Goal: Information Seeking & Learning: Learn about a topic

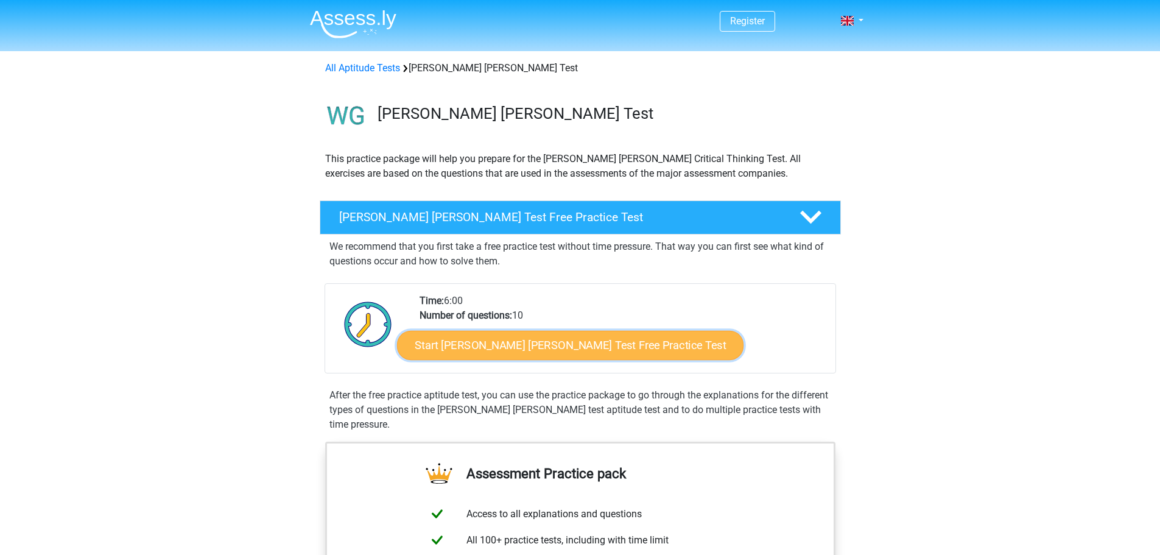
click at [533, 347] on link "Start [PERSON_NAME] [PERSON_NAME] Test Free Practice Test" at bounding box center [570, 345] width 347 height 29
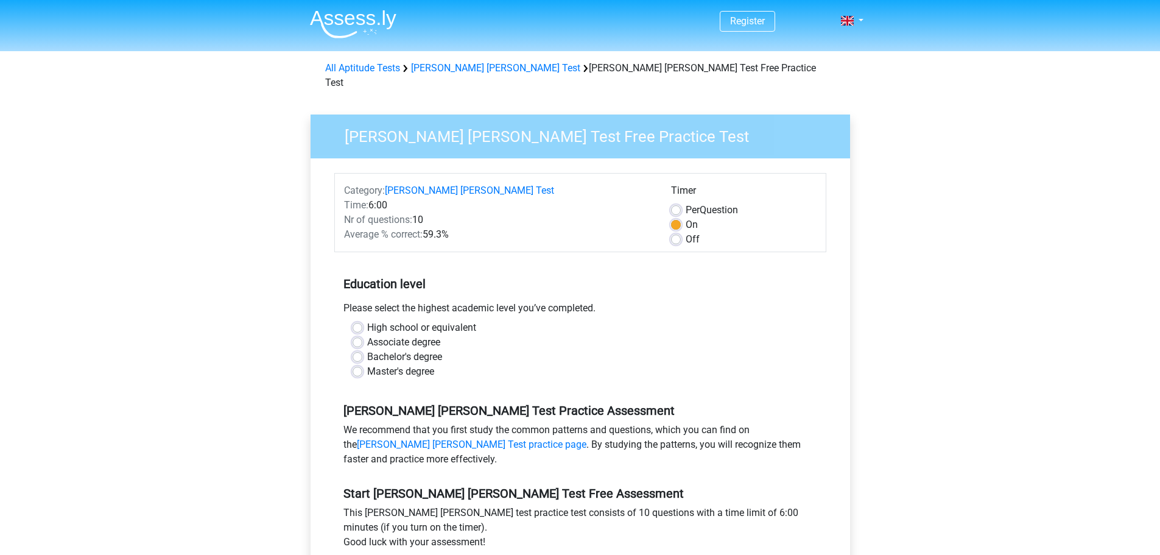
scroll to position [142, 0]
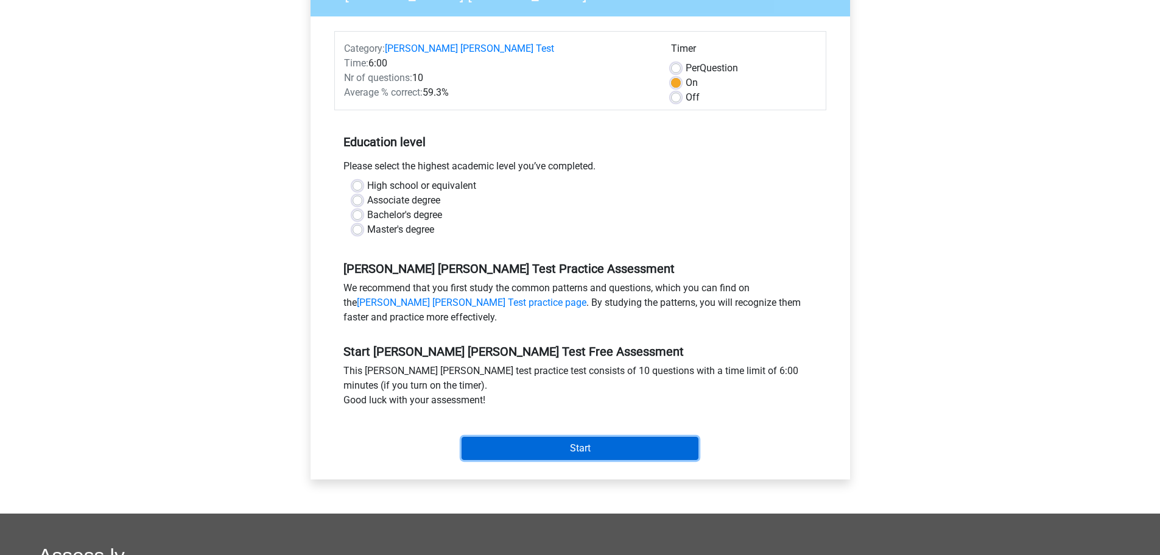
click at [614, 437] on input "Start" at bounding box center [580, 448] width 237 height 23
click at [604, 208] on div "Bachelor's degree" at bounding box center [581, 215] width 456 height 15
click at [367, 193] on label "Associate degree" at bounding box center [403, 200] width 73 height 15
click at [355, 193] on input "Associate degree" at bounding box center [358, 199] width 10 height 12
radio input "true"
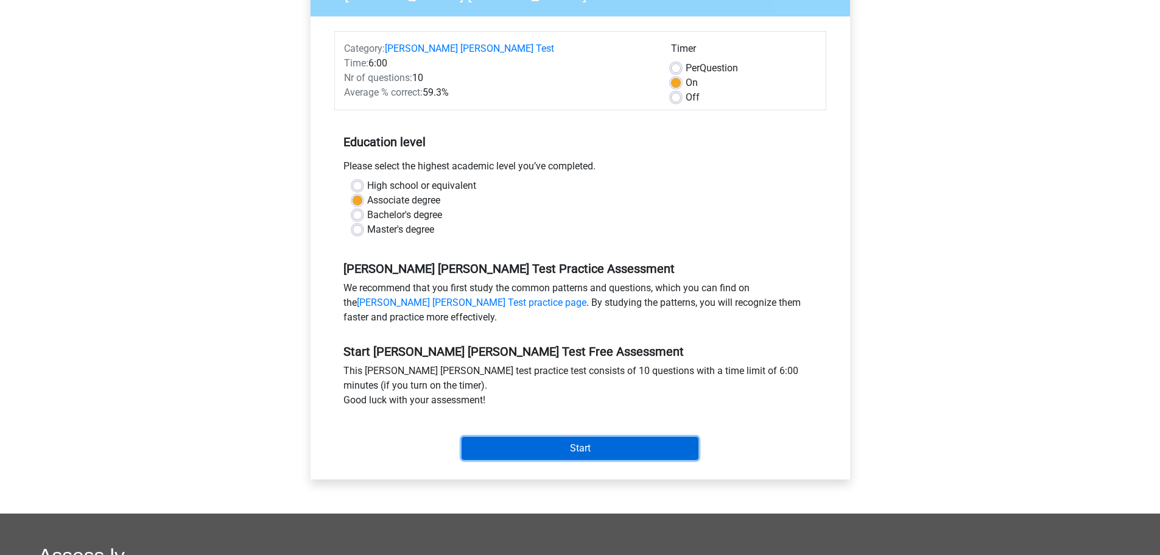
click at [585, 437] on input "Start" at bounding box center [580, 448] width 237 height 23
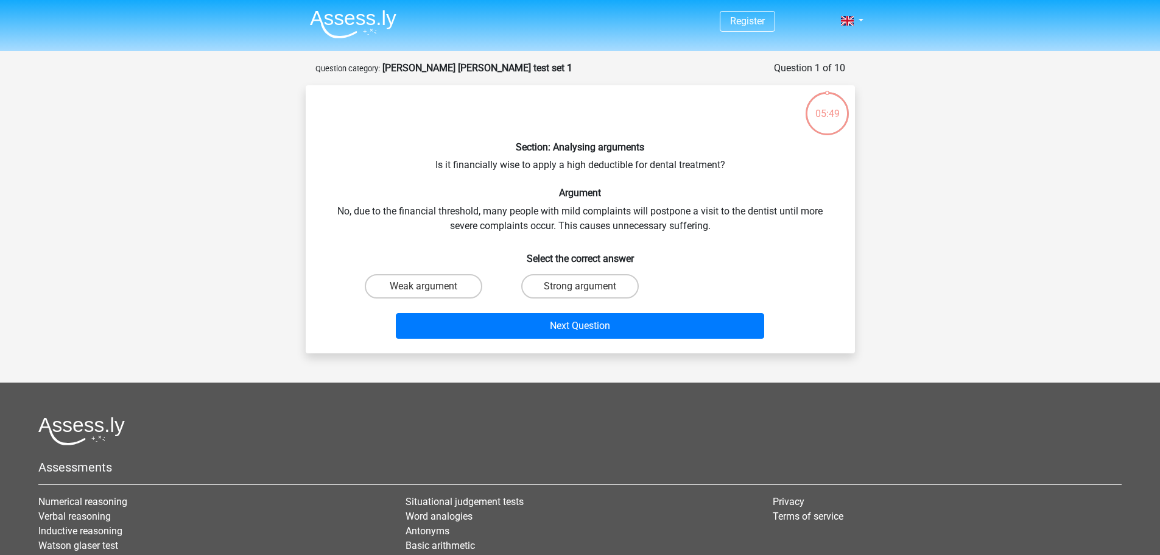
click at [586, 286] on input "Strong argument" at bounding box center [584, 290] width 8 height 8
radio input "true"
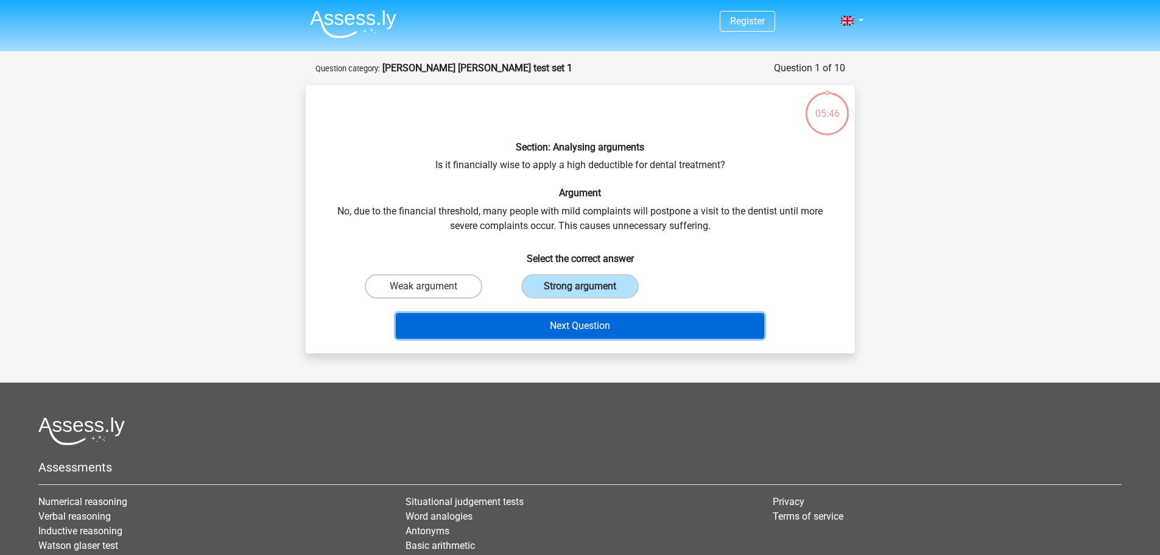
click at [605, 323] on button "Next Question" at bounding box center [580, 326] width 368 height 26
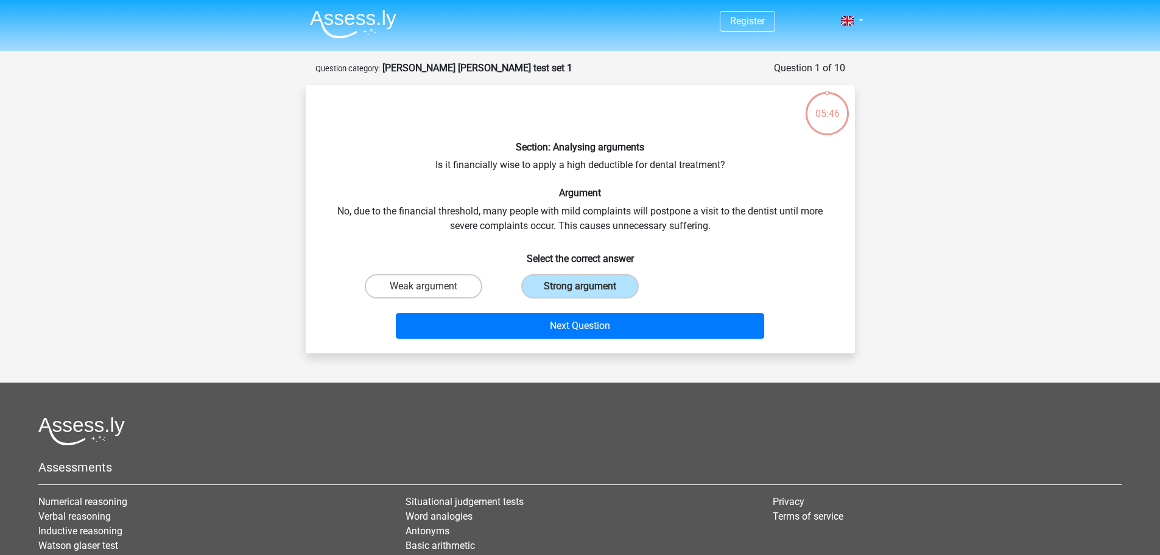
scroll to position [61, 0]
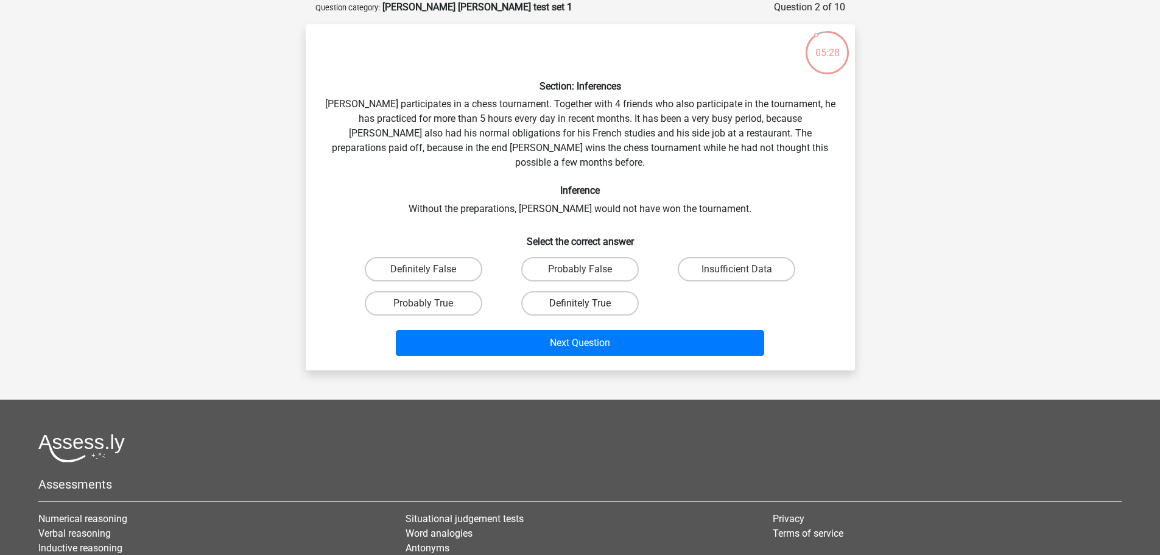
click at [565, 291] on label "Definitely True" at bounding box center [580, 303] width 118 height 24
click at [580, 303] on input "Definitely True" at bounding box center [584, 307] width 8 height 8
radio input "true"
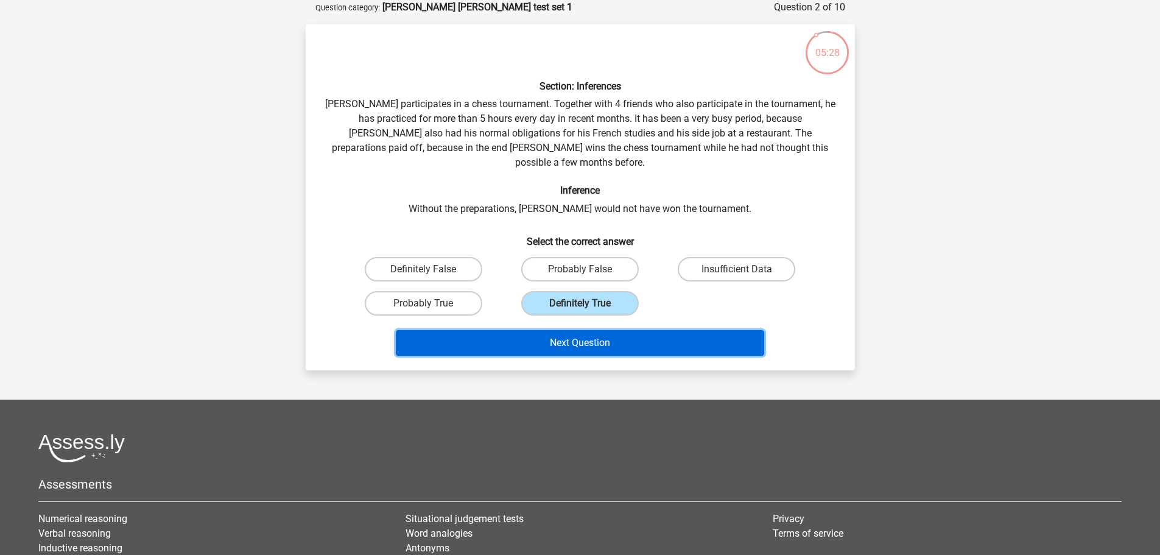
click at [572, 330] on button "Next Question" at bounding box center [580, 343] width 368 height 26
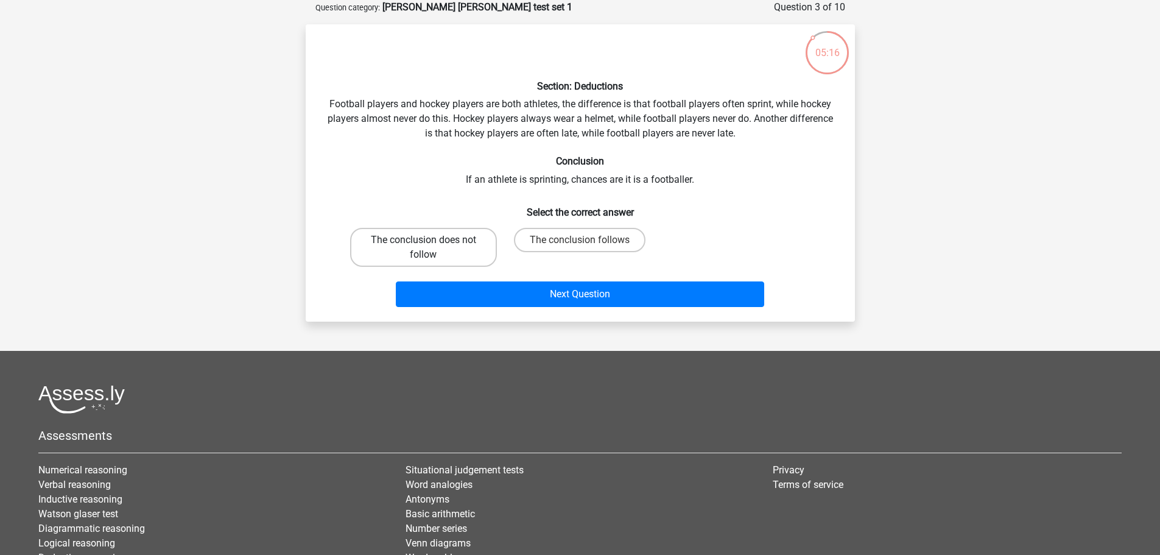
click at [425, 256] on label "The conclusion does not follow" at bounding box center [423, 247] width 147 height 39
click at [425, 248] on input "The conclusion does not follow" at bounding box center [427, 244] width 8 height 8
radio input "true"
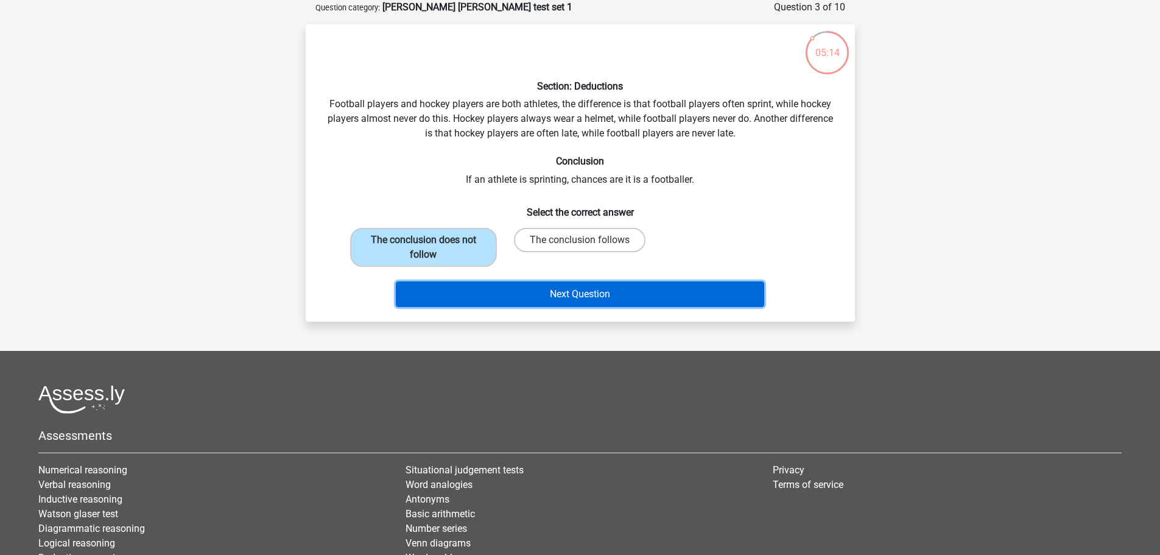
click at [548, 300] on button "Next Question" at bounding box center [580, 294] width 368 height 26
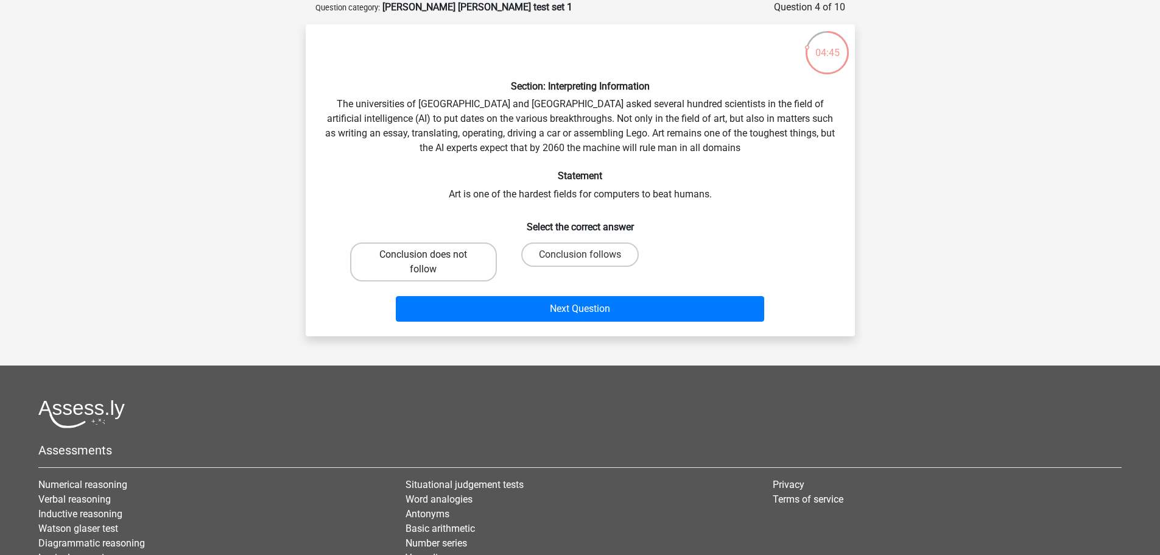
click at [451, 258] on label "Conclusion does not follow" at bounding box center [423, 261] width 147 height 39
click at [431, 258] on input "Conclusion does not follow" at bounding box center [427, 259] width 8 height 8
radio input "true"
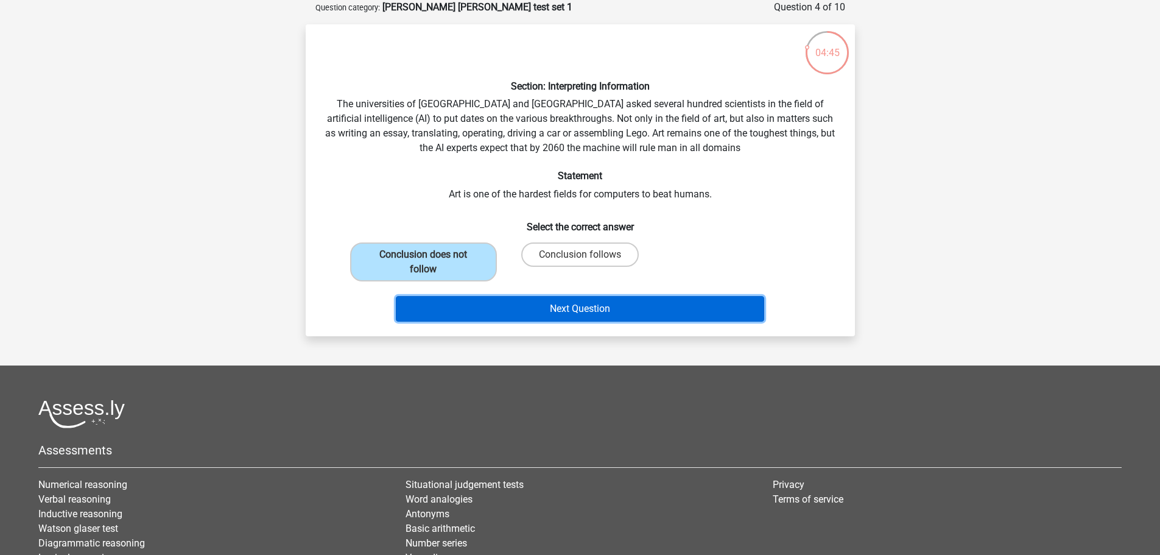
click at [576, 314] on button "Next Question" at bounding box center [580, 309] width 368 height 26
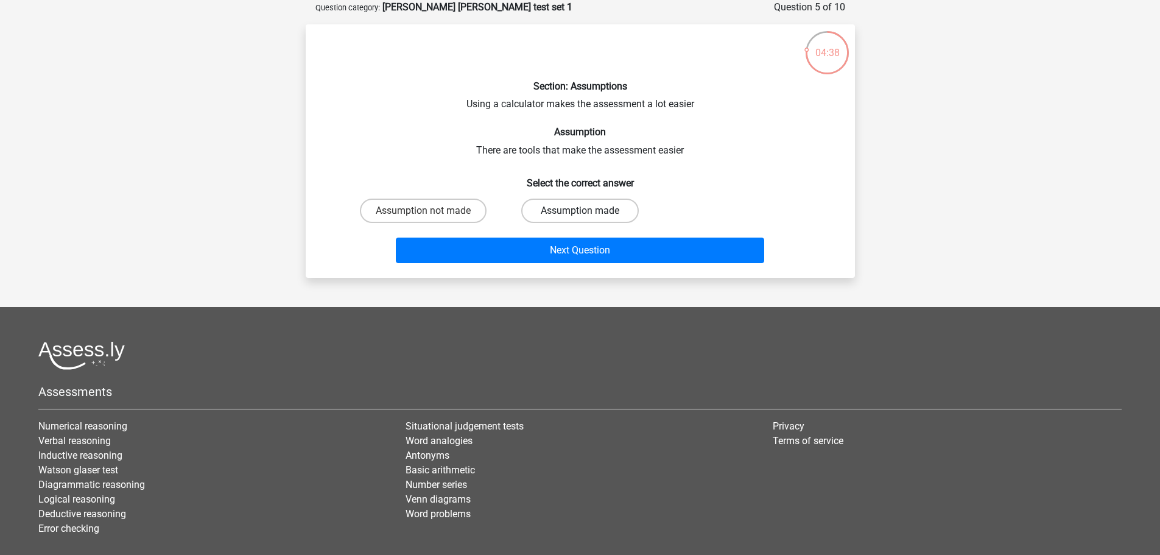
click at [560, 210] on label "Assumption made" at bounding box center [580, 211] width 118 height 24
click at [580, 211] on input "Assumption made" at bounding box center [584, 215] width 8 height 8
radio input "true"
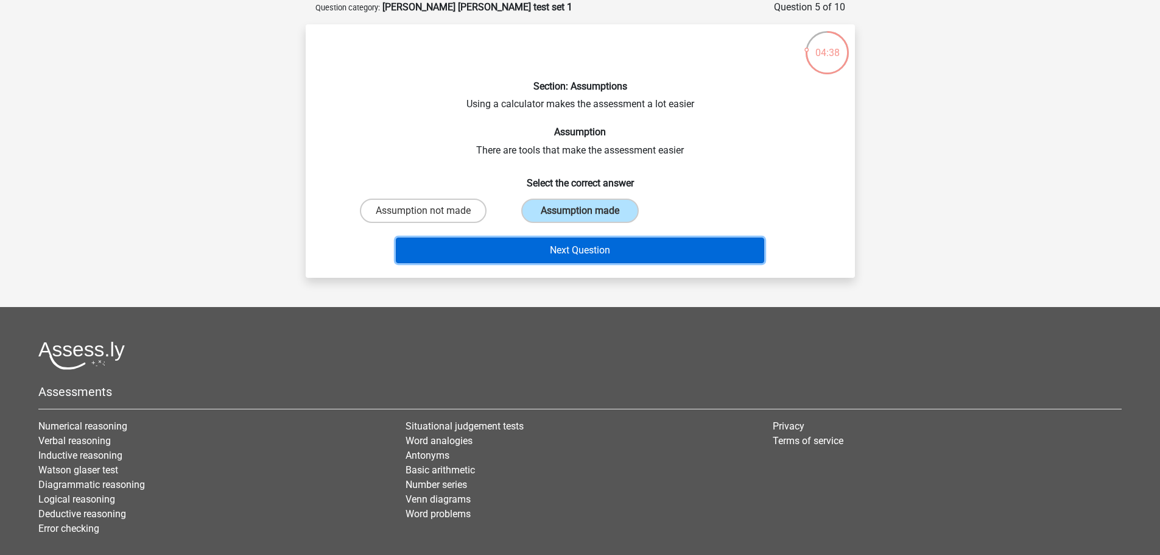
click at [580, 252] on button "Next Question" at bounding box center [580, 251] width 368 height 26
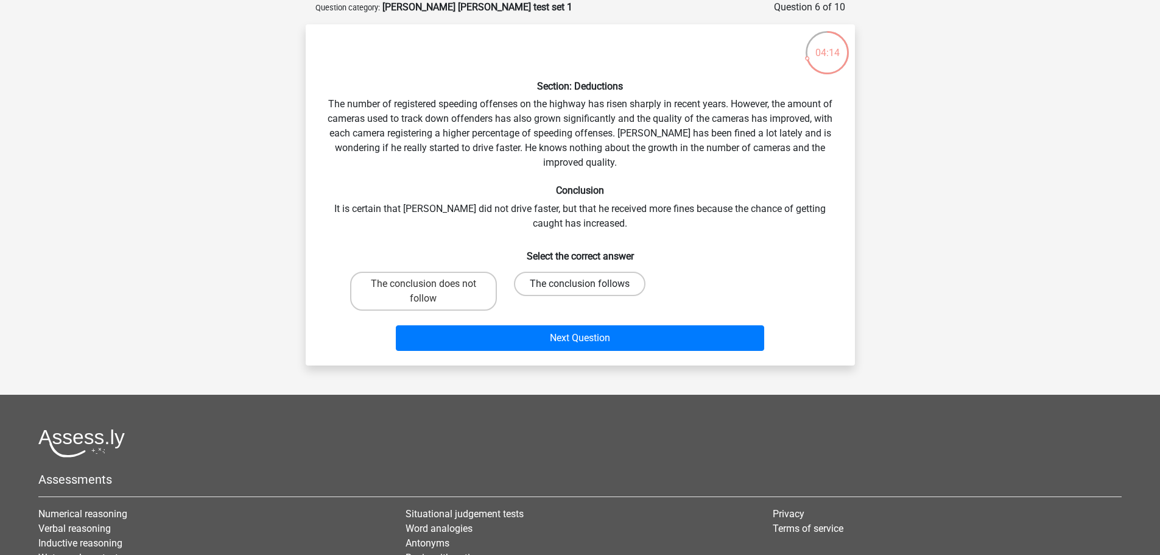
click at [560, 287] on label "The conclusion follows" at bounding box center [580, 284] width 132 height 24
click at [580, 287] on input "The conclusion follows" at bounding box center [584, 288] width 8 height 8
radio input "true"
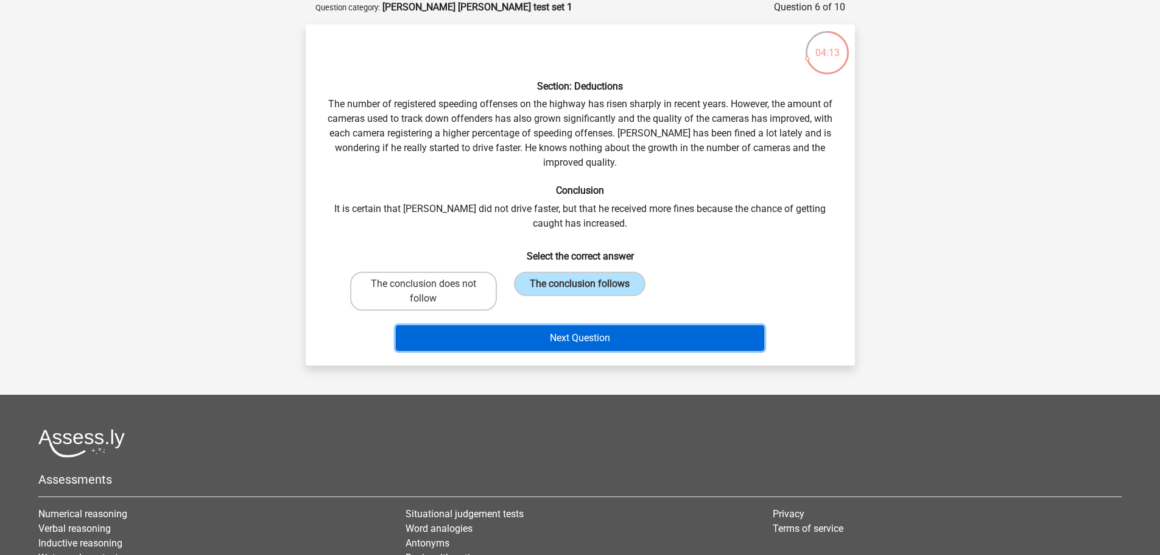
click at [602, 327] on button "Next Question" at bounding box center [580, 338] width 368 height 26
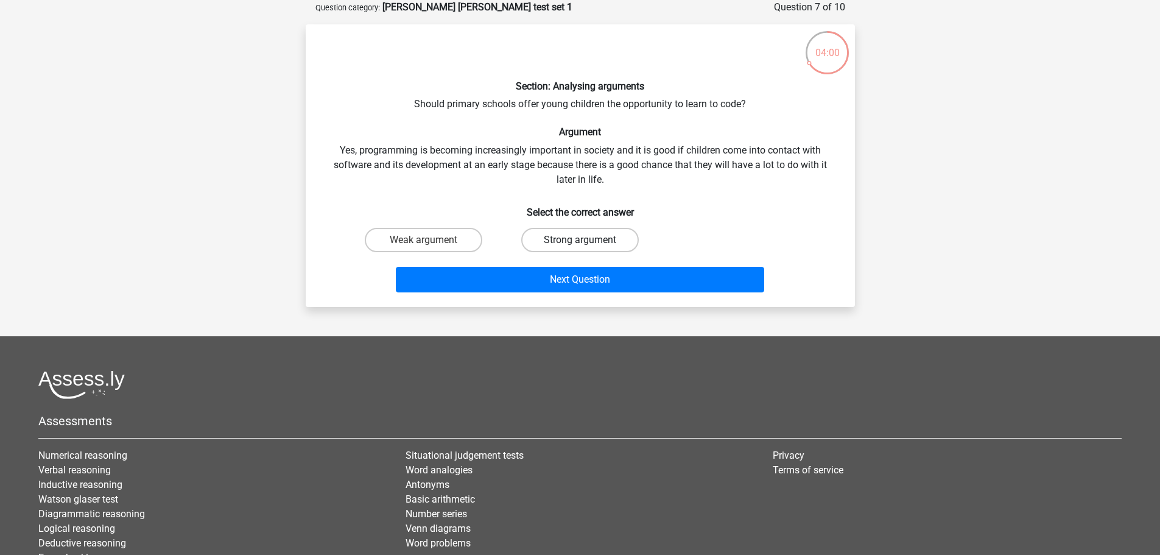
click at [563, 239] on label "Strong argument" at bounding box center [580, 240] width 118 height 24
click at [580, 240] on input "Strong argument" at bounding box center [584, 244] width 8 height 8
radio input "true"
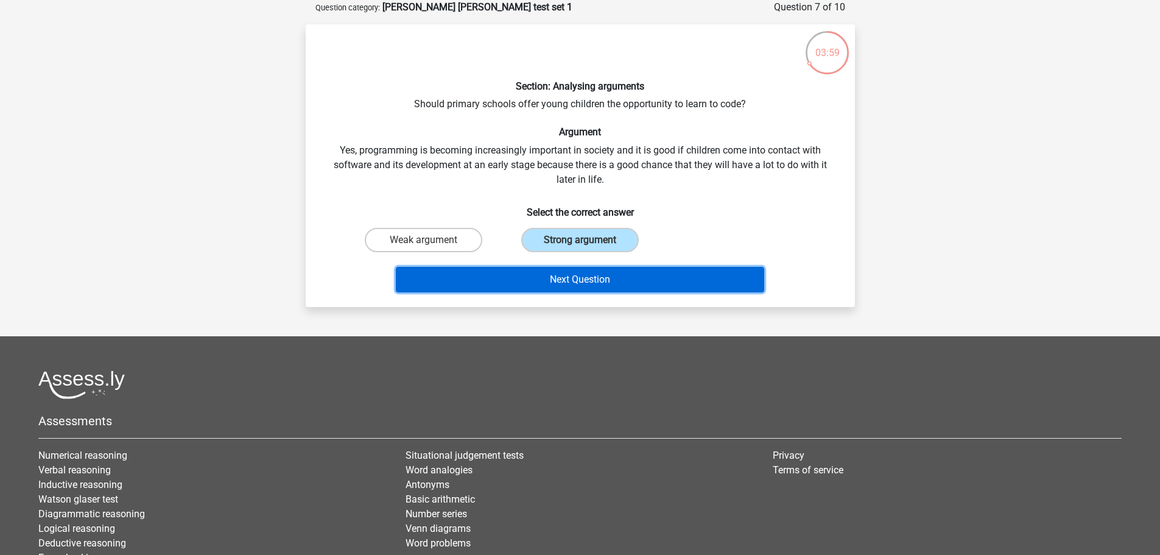
click at [601, 289] on button "Next Question" at bounding box center [580, 280] width 368 height 26
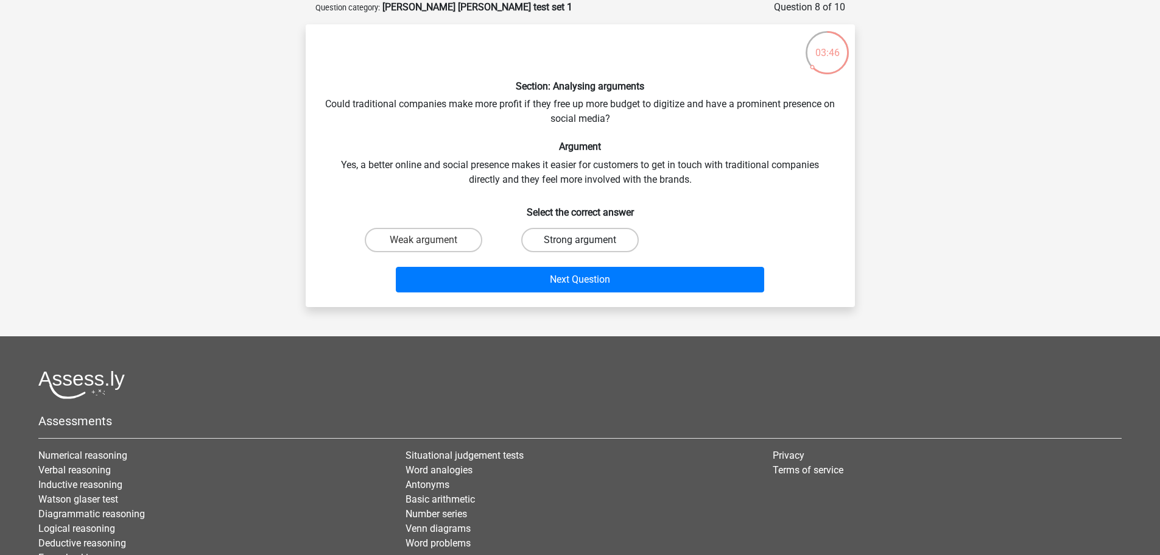
click at [567, 242] on label "Strong argument" at bounding box center [580, 240] width 118 height 24
click at [580, 242] on input "Strong argument" at bounding box center [584, 244] width 8 height 8
radio input "true"
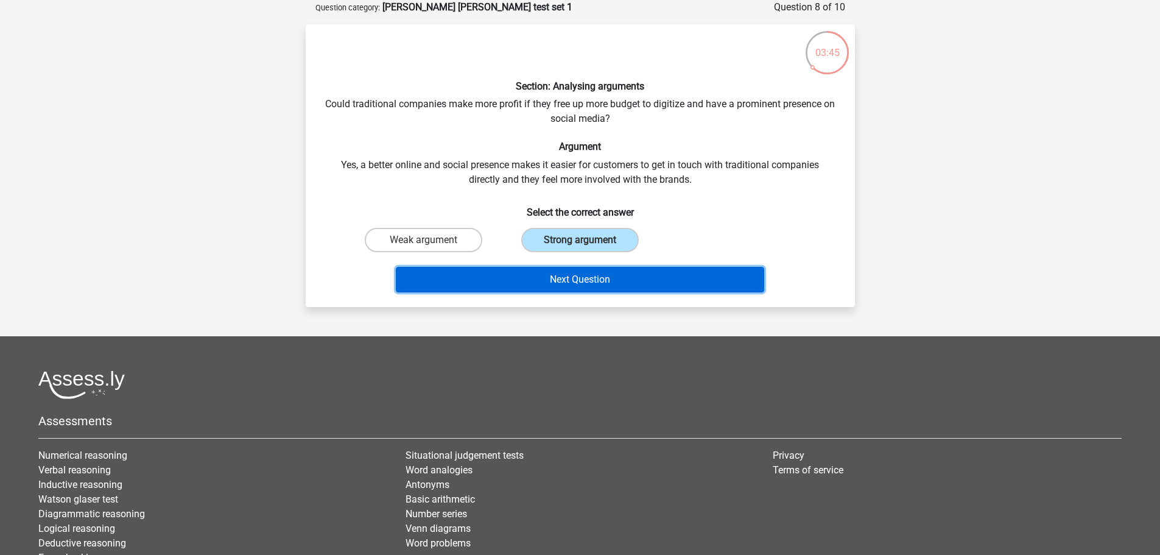
click at [580, 274] on button "Next Question" at bounding box center [580, 280] width 368 height 26
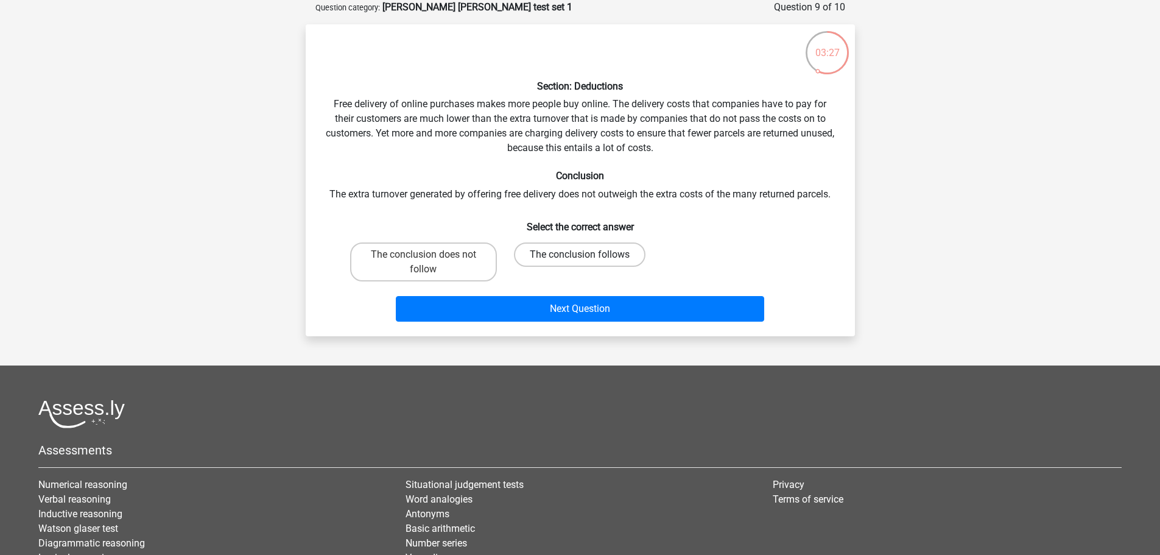
click at [567, 250] on label "The conclusion follows" at bounding box center [580, 254] width 132 height 24
click at [580, 255] on input "The conclusion follows" at bounding box center [584, 259] width 8 height 8
radio input "true"
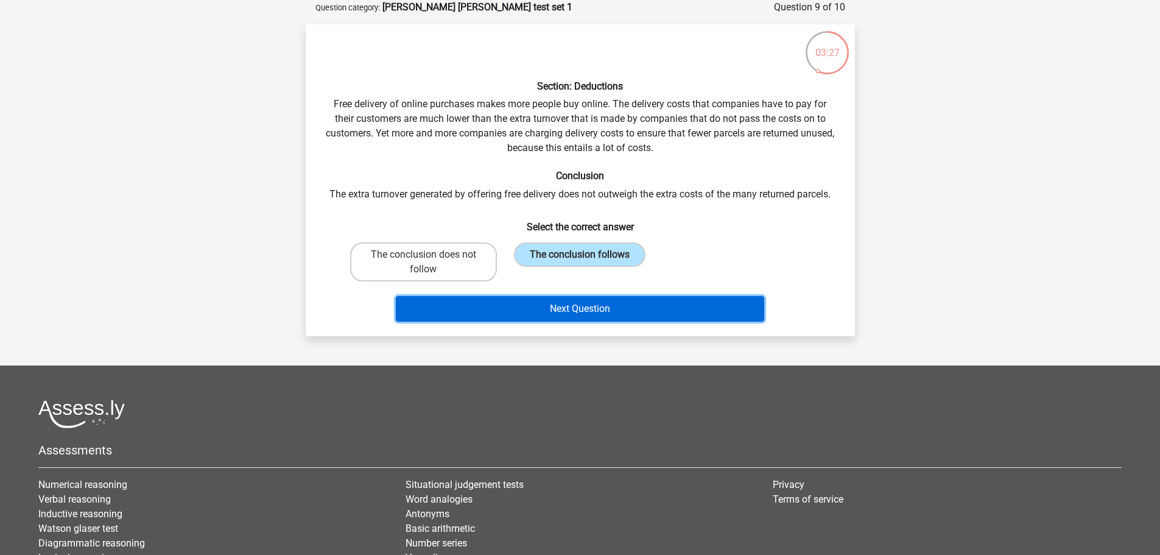
click at [592, 306] on button "Next Question" at bounding box center [580, 309] width 368 height 26
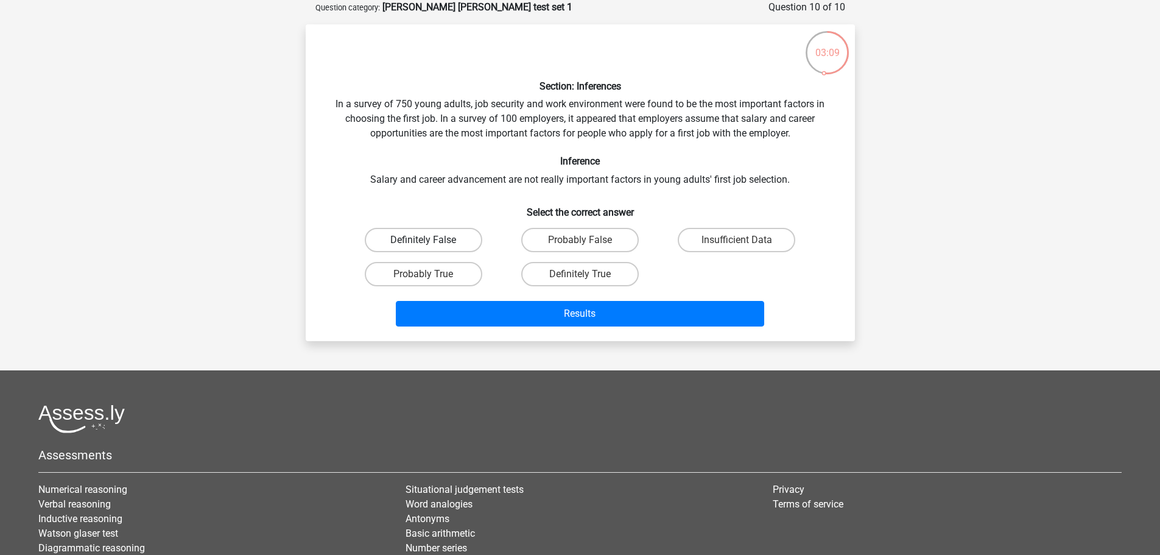
click at [443, 242] on label "Definitely False" at bounding box center [424, 240] width 118 height 24
click at [431, 242] on input "Definitely False" at bounding box center [427, 244] width 8 height 8
radio input "true"
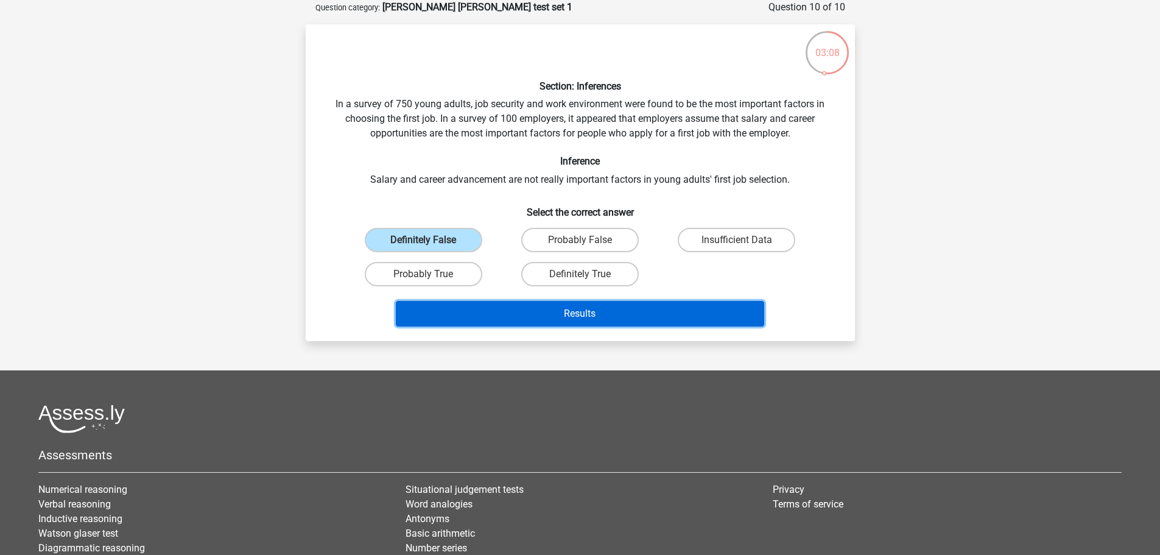
click at [563, 314] on button "Results" at bounding box center [580, 314] width 368 height 26
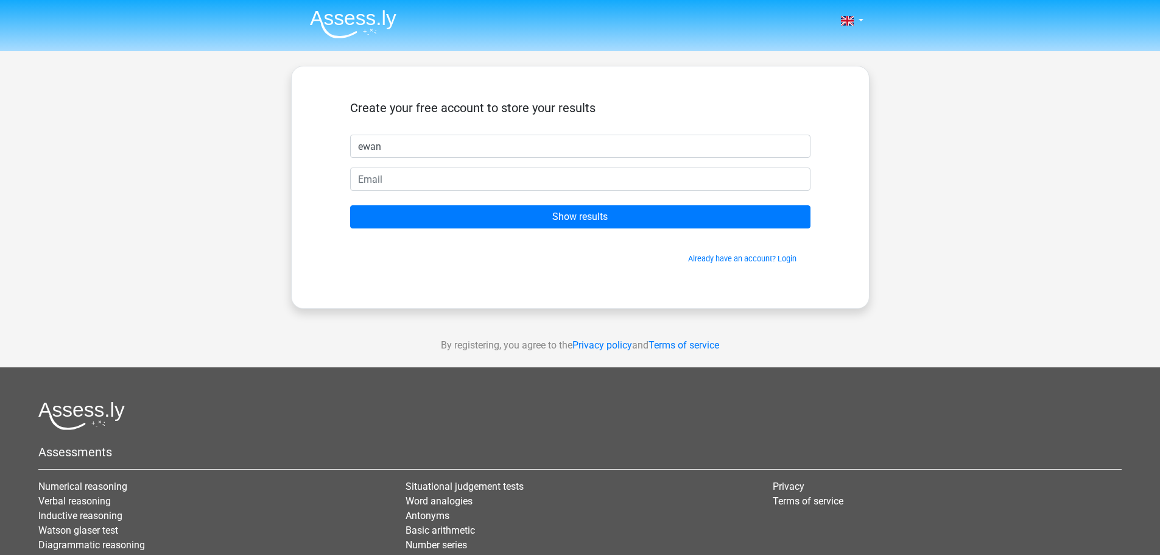
type input "ewan"
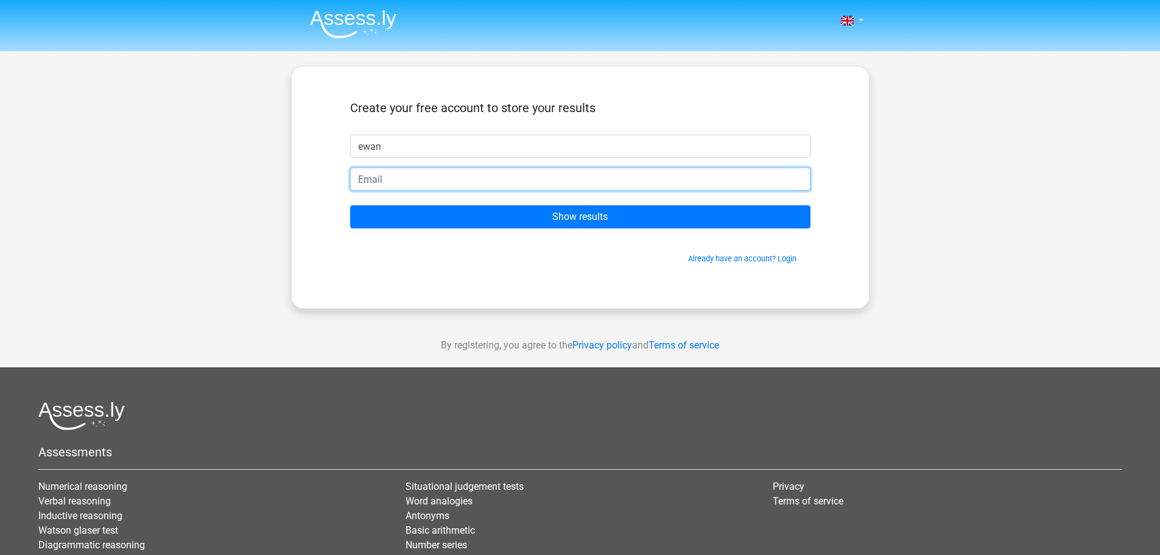
click at [461, 181] on input "email" at bounding box center [580, 178] width 460 height 23
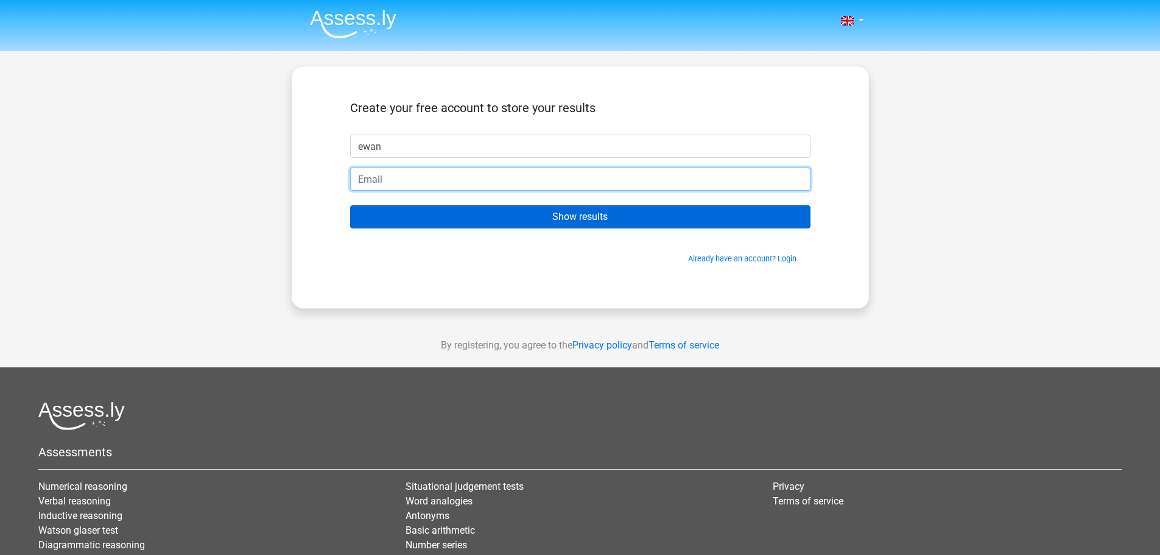
type input "ewanwhyte10@gmail.com"
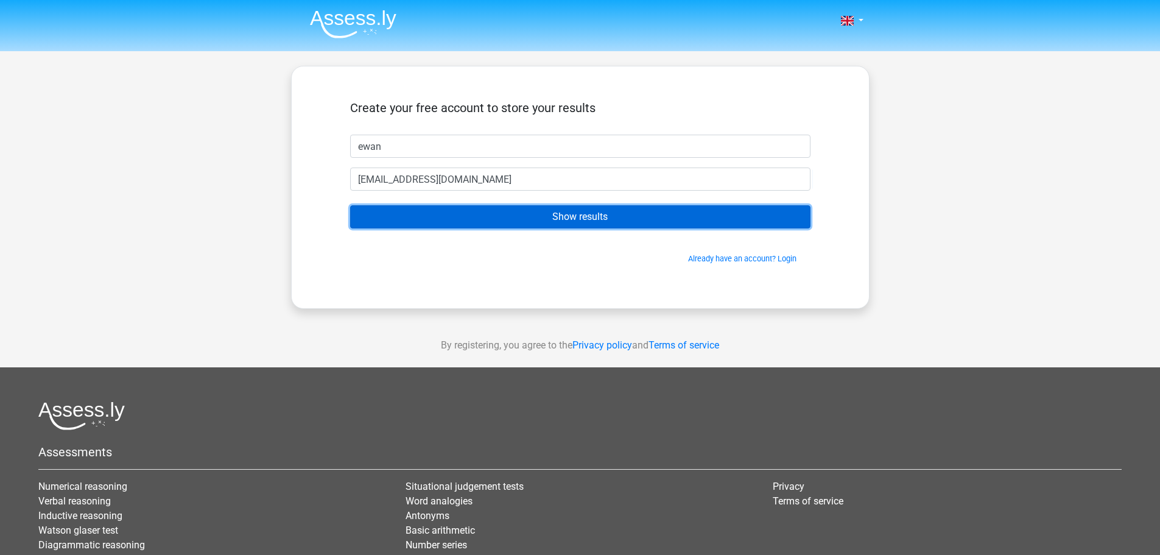
click at [553, 224] on input "Show results" at bounding box center [580, 216] width 460 height 23
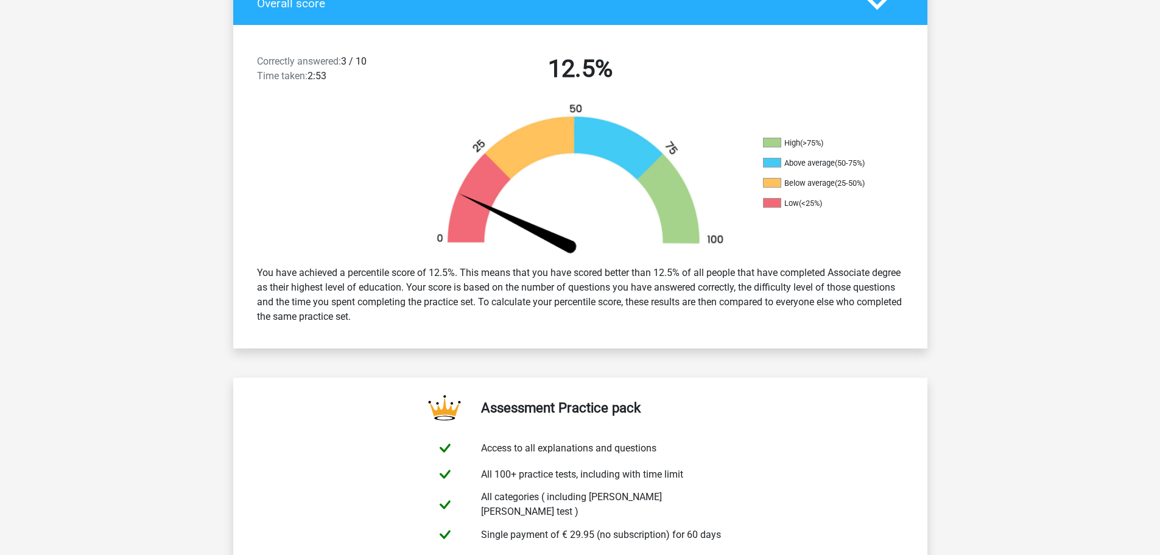
scroll to position [142, 0]
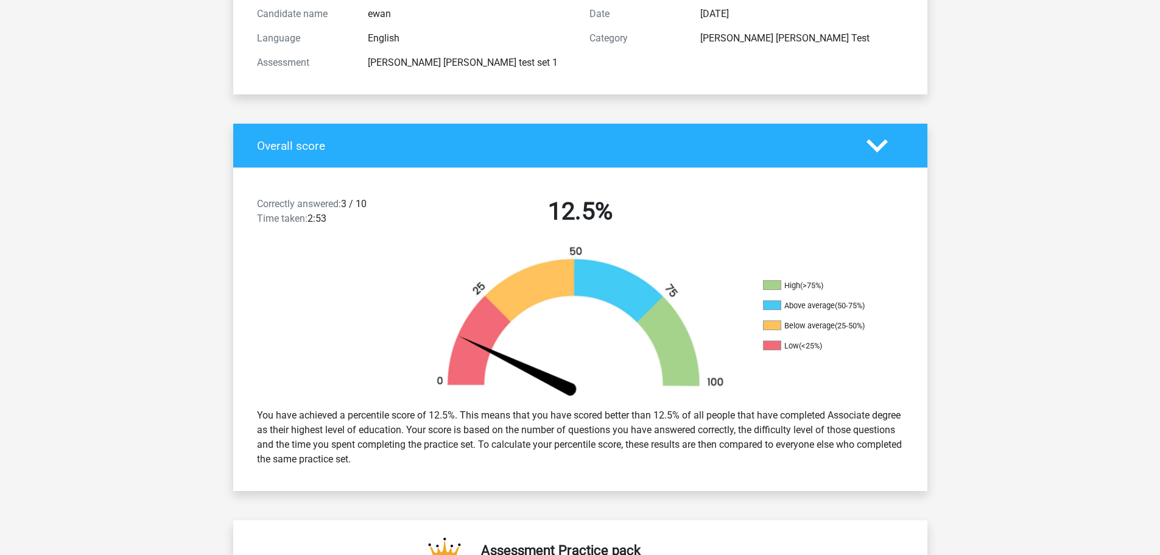
click at [879, 152] on icon at bounding box center [877, 145] width 21 height 21
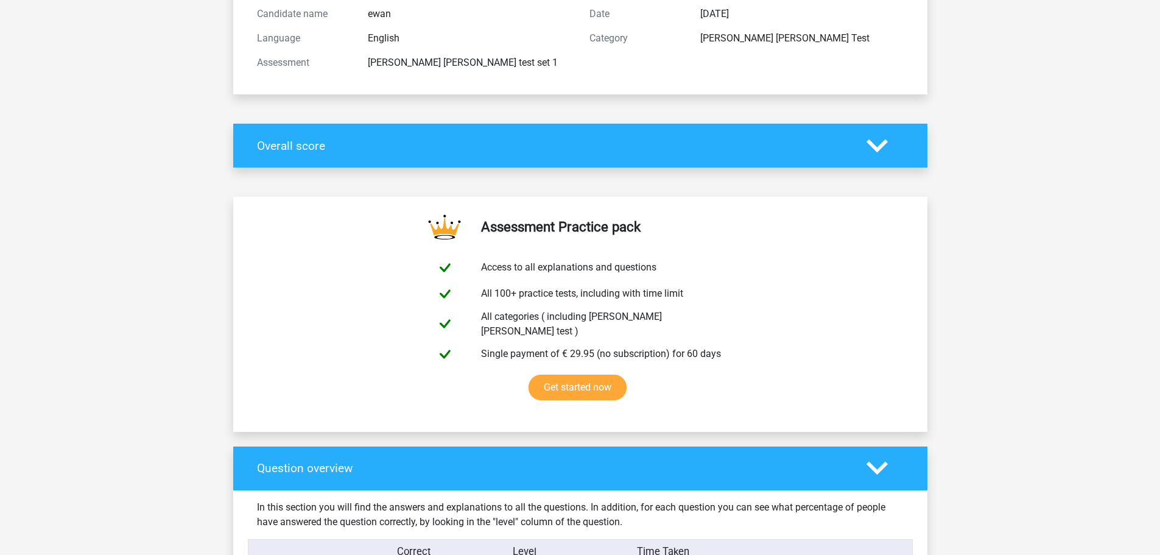
click at [879, 152] on icon at bounding box center [877, 145] width 21 height 21
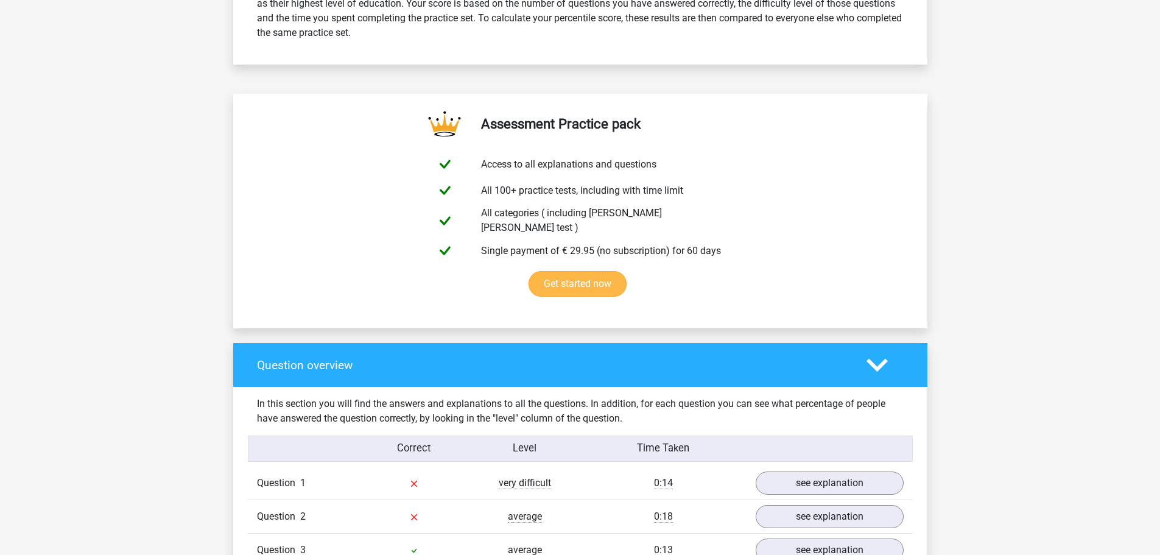
scroll to position [853, 0]
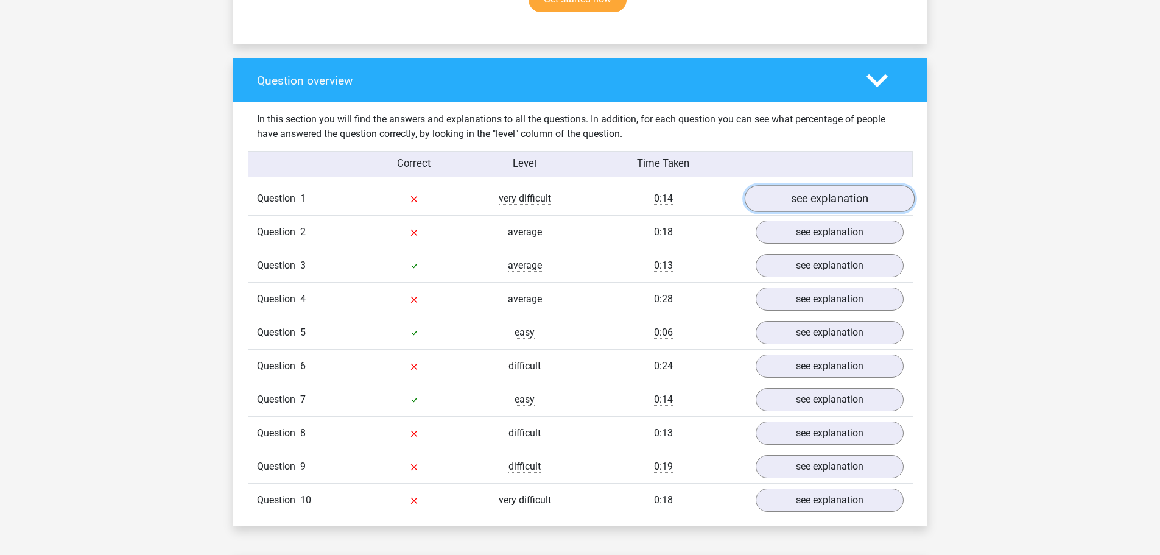
click at [803, 194] on link "see explanation" at bounding box center [829, 199] width 170 height 27
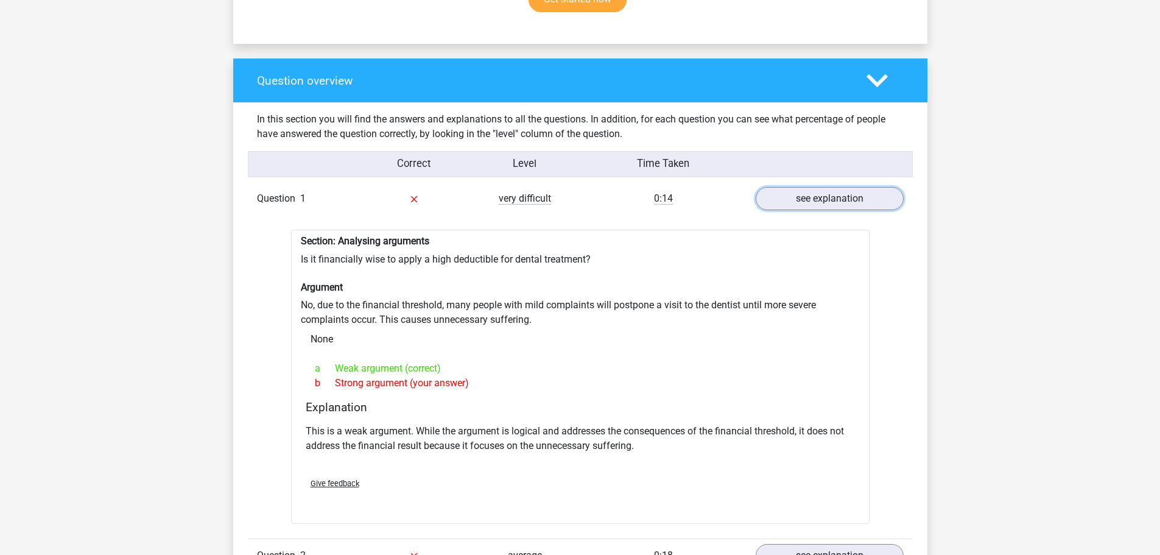
scroll to position [1137, 0]
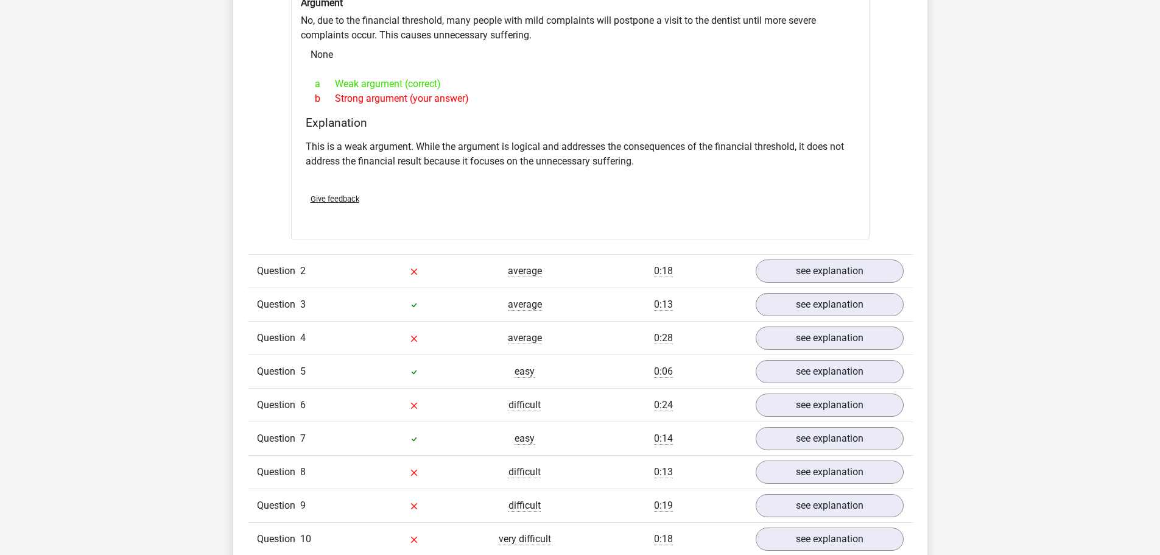
click at [775, 254] on div "Question 2 average 0:18 see explanation" at bounding box center [580, 270] width 665 height 33
click at [798, 265] on link "see explanation" at bounding box center [829, 271] width 170 height 27
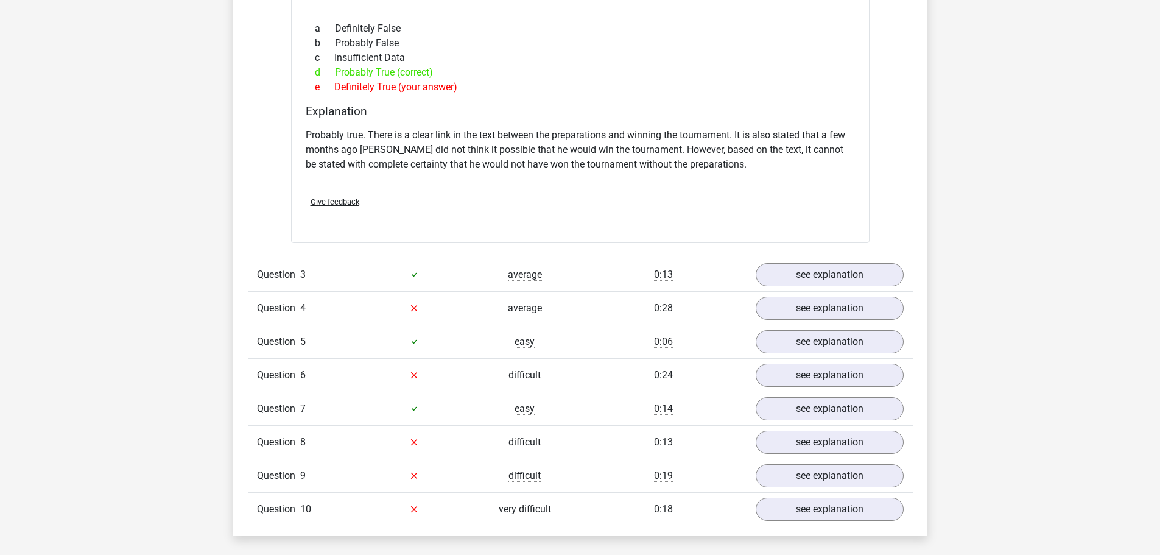
scroll to position [1705, 0]
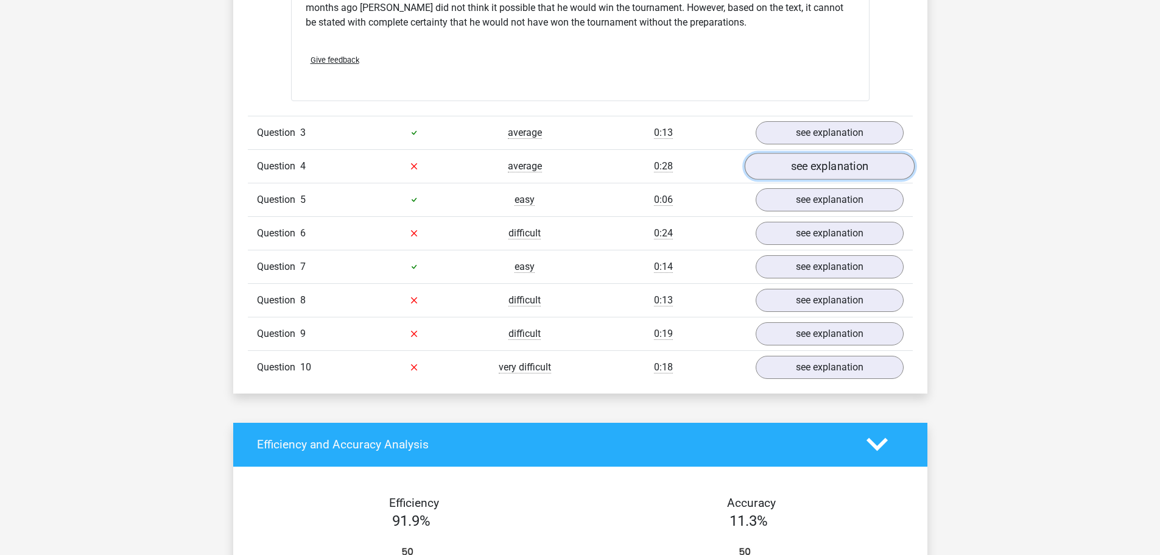
click at [831, 158] on link "see explanation" at bounding box center [829, 166] width 170 height 27
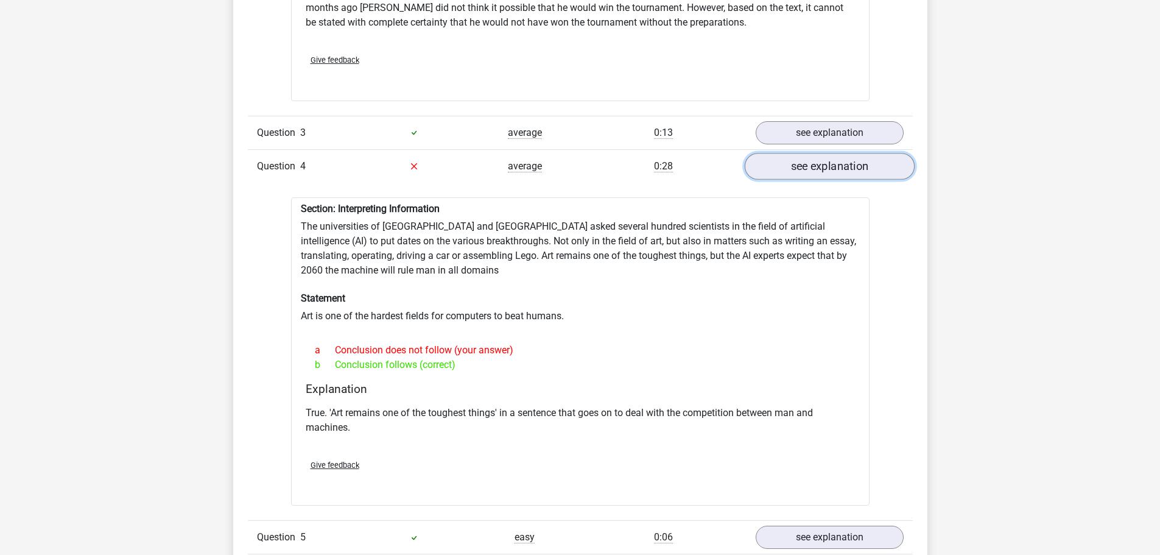
click at [840, 165] on link "see explanation" at bounding box center [829, 166] width 170 height 27
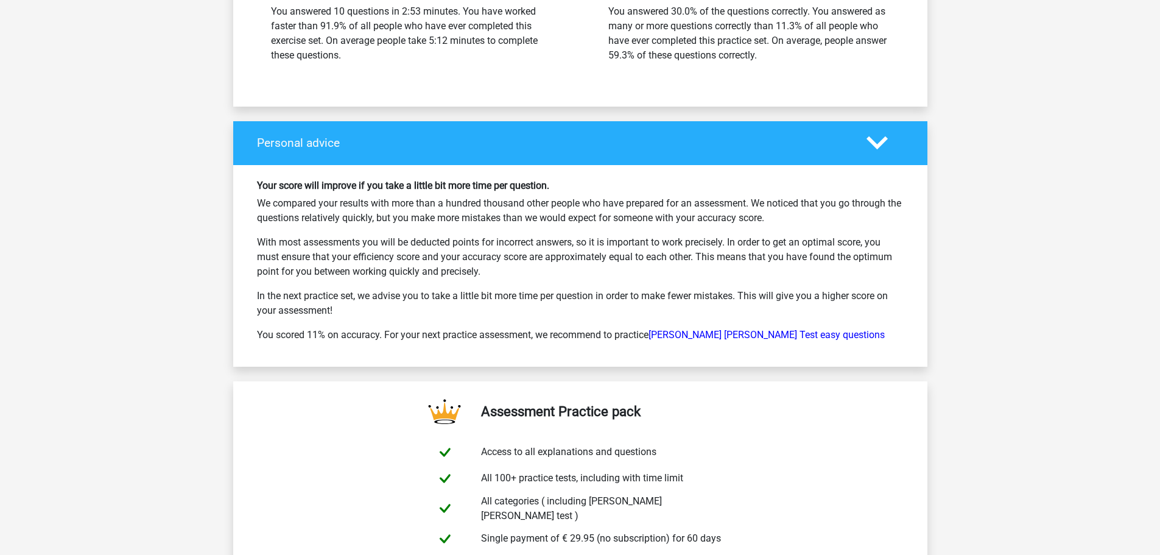
scroll to position [2558, 0]
